Goal: Task Accomplishment & Management: Use online tool/utility

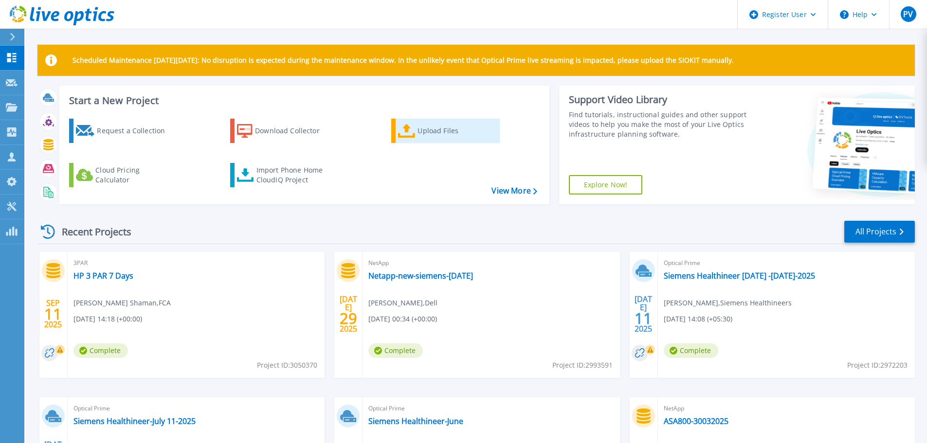
click at [427, 121] on div "Upload Files" at bounding box center [457, 130] width 78 height 19
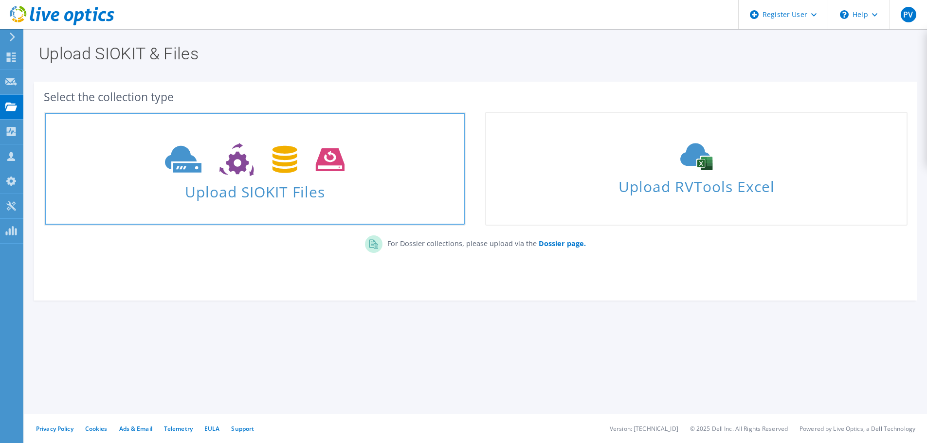
click at [339, 178] on span at bounding box center [255, 158] width 420 height 41
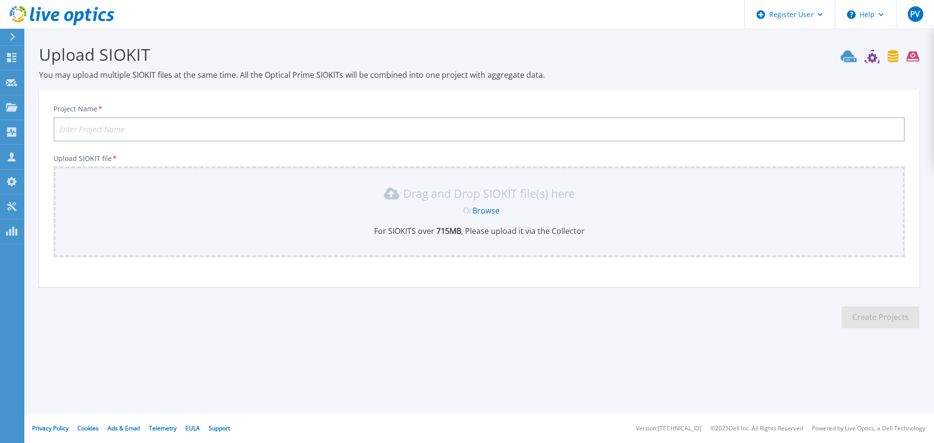
click at [481, 209] on link "Browse" at bounding box center [486, 210] width 27 height 11
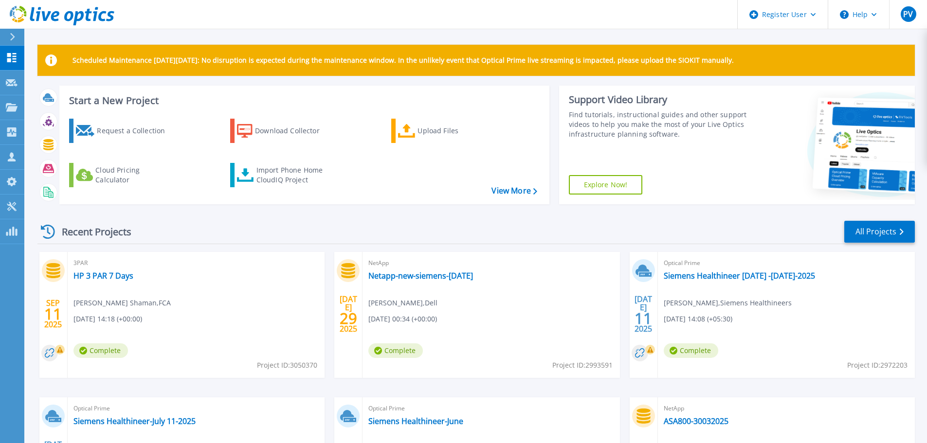
click at [504, 197] on div "Request a Collection Download Collector Upload Files Cloud Pricing Calculator I…" at bounding box center [302, 155] width 483 height 89
click at [504, 191] on link "View More" at bounding box center [514, 190] width 45 height 9
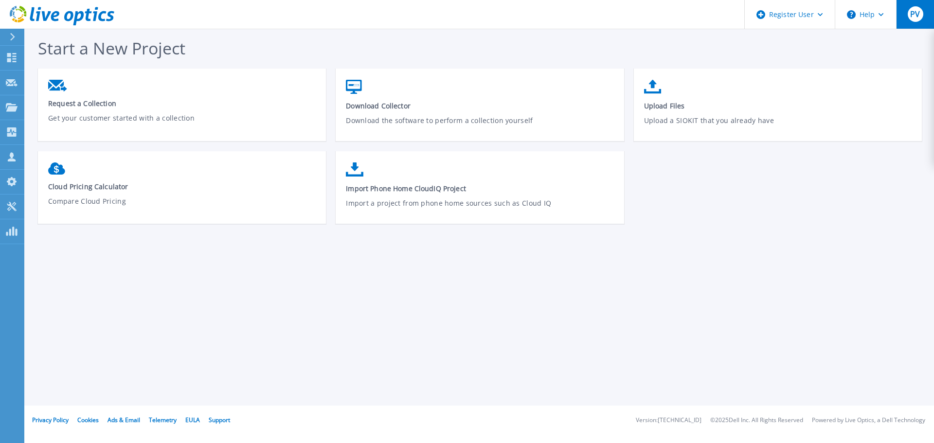
click at [912, 18] on span "PV" at bounding box center [916, 14] width 10 height 8
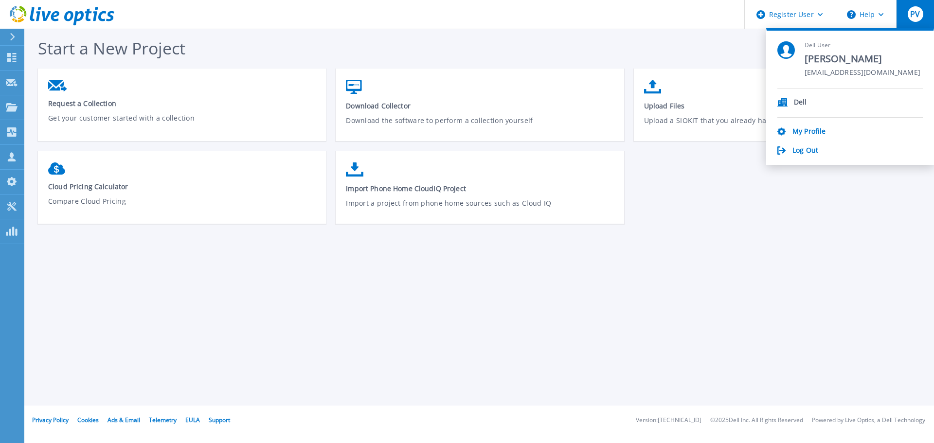
click at [568, 25] on header "Register User Help PV Dell User Prithvi Verma Prithvi.Verma@dell.com Dell My Pr…" at bounding box center [467, 14] width 934 height 29
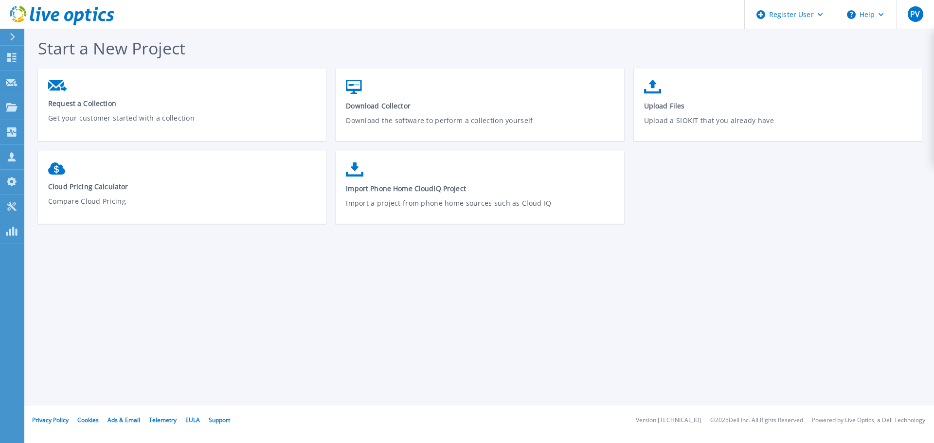
click at [11, 30] on div at bounding box center [17, 37] width 16 height 17
